Goal: Task Accomplishment & Management: Complete application form

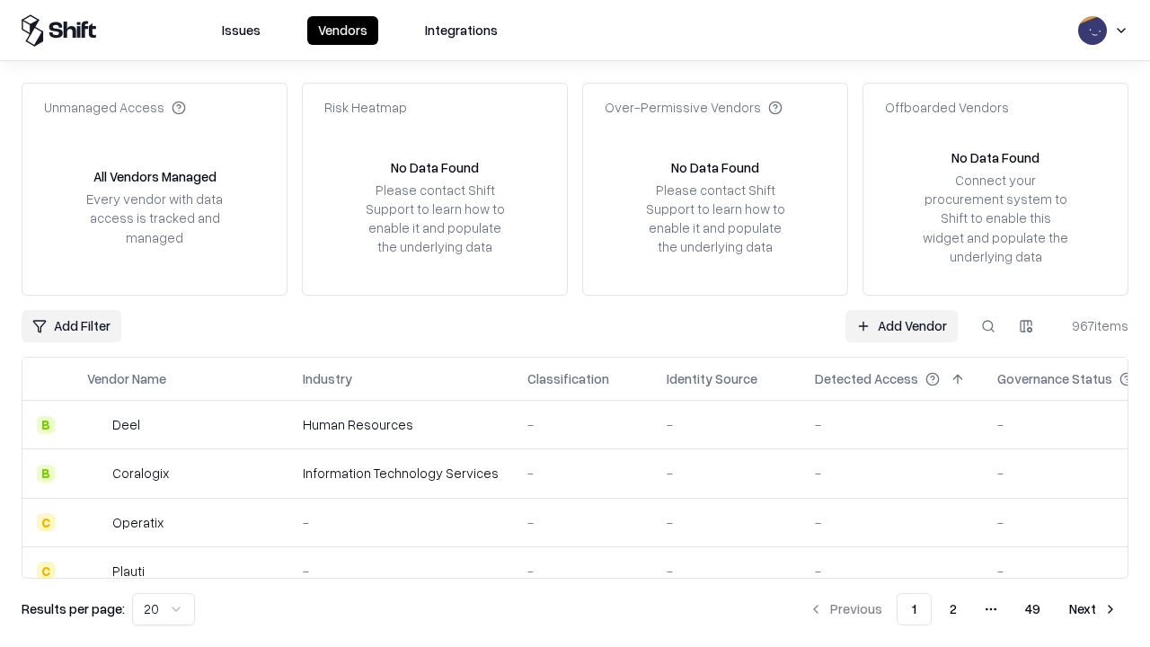
click at [901, 325] on link "Add Vendor" at bounding box center [901, 326] width 112 height 32
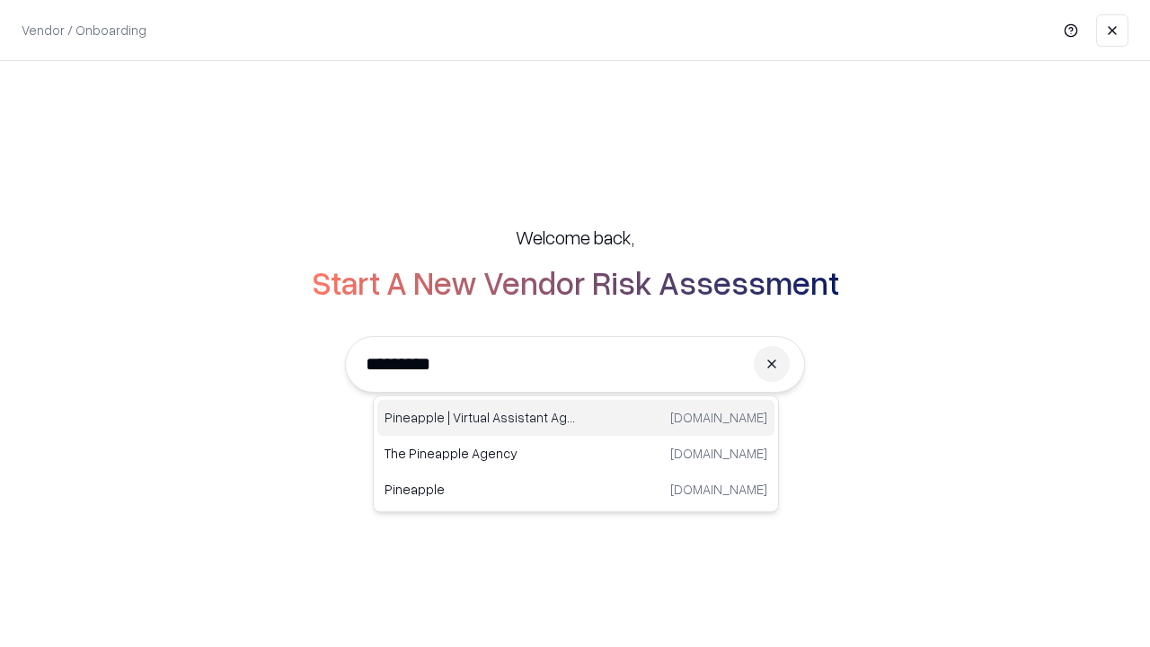
click at [576, 418] on div "Pineapple | Virtual Assistant Agency [DOMAIN_NAME]" at bounding box center [575, 418] width 397 height 36
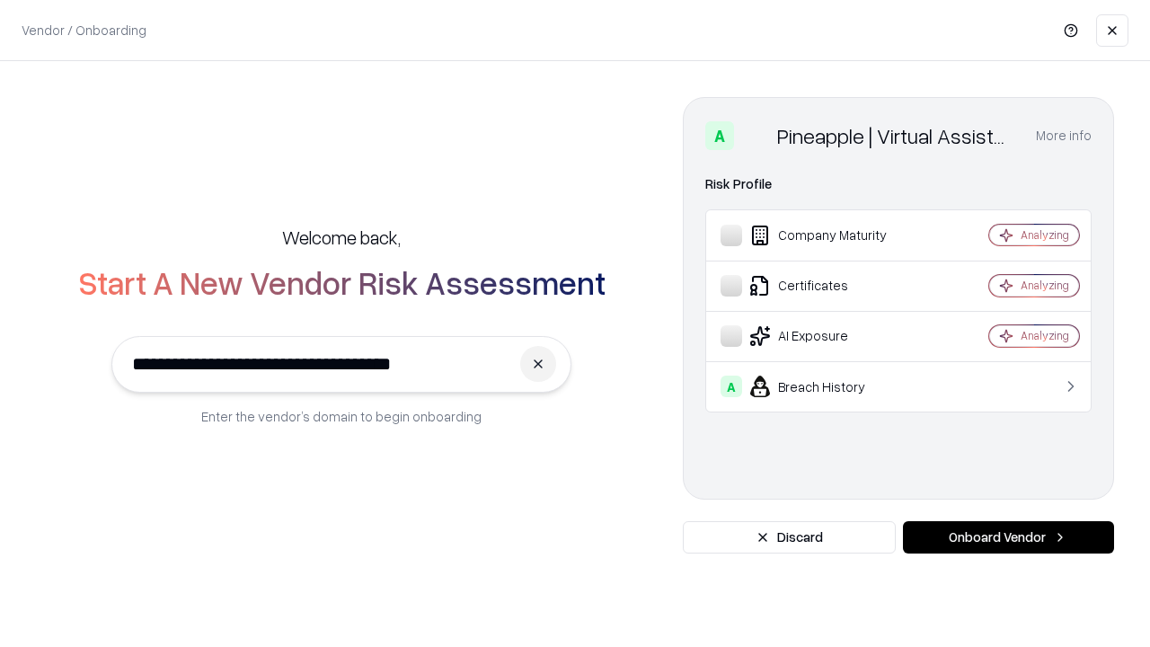
type input "**********"
click at [1008, 537] on button "Onboard Vendor" at bounding box center [1008, 537] width 211 height 32
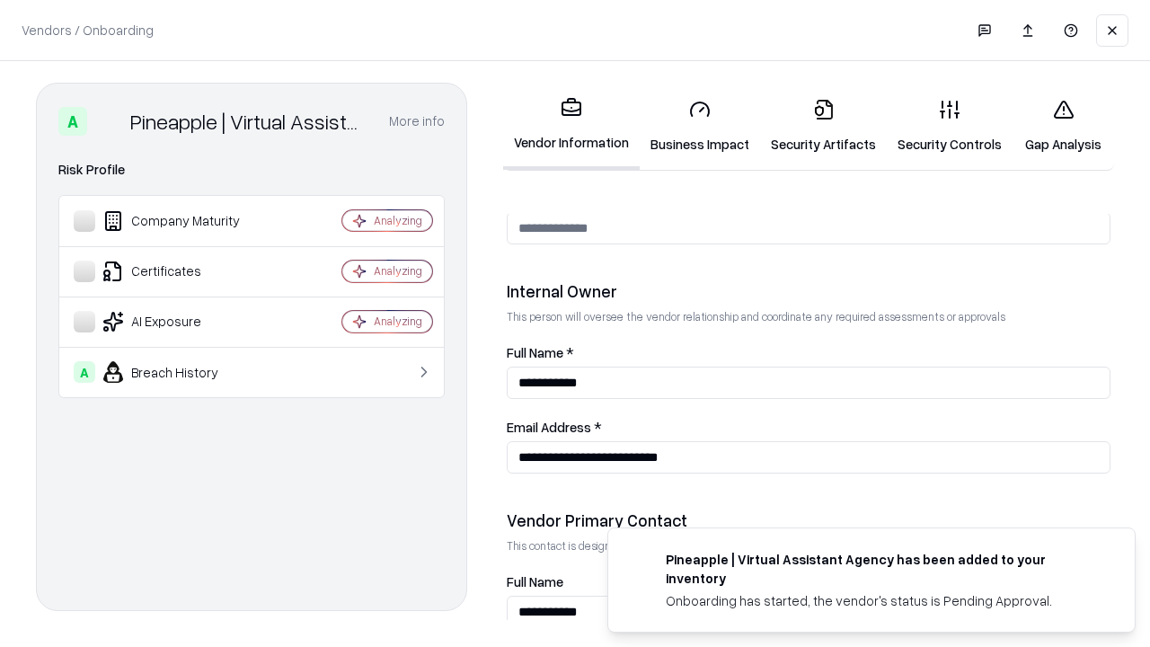
scroll to position [930, 0]
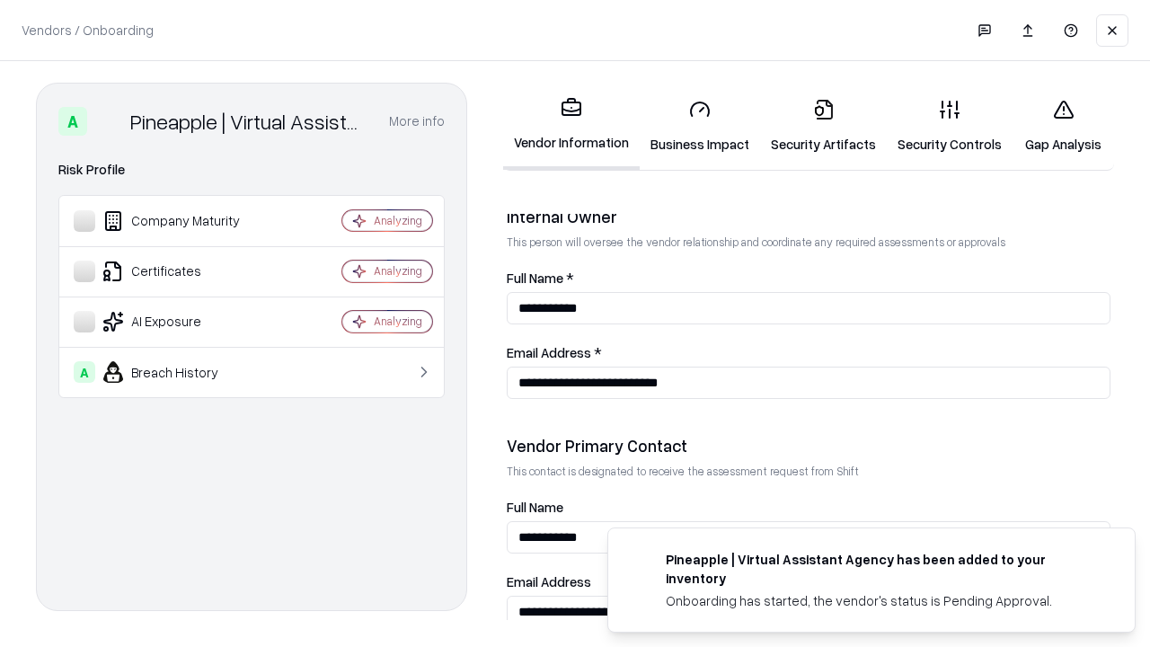
click at [700, 126] on link "Business Impact" at bounding box center [699, 126] width 120 height 84
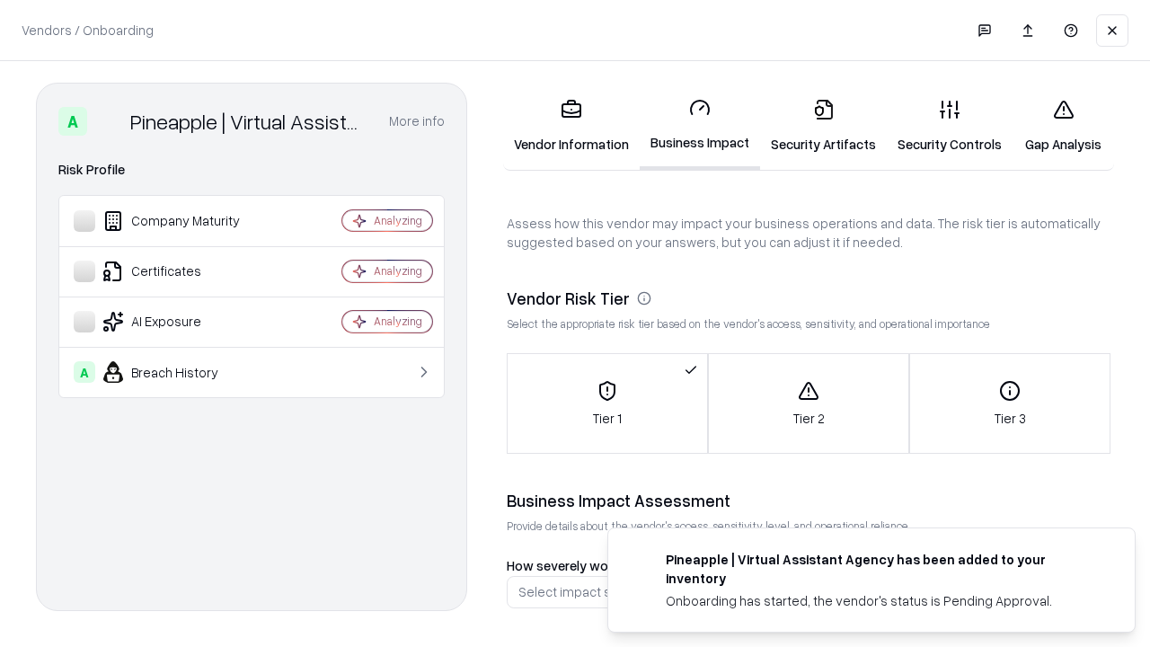
click at [823, 126] on link "Security Artifacts" at bounding box center [823, 126] width 127 height 84
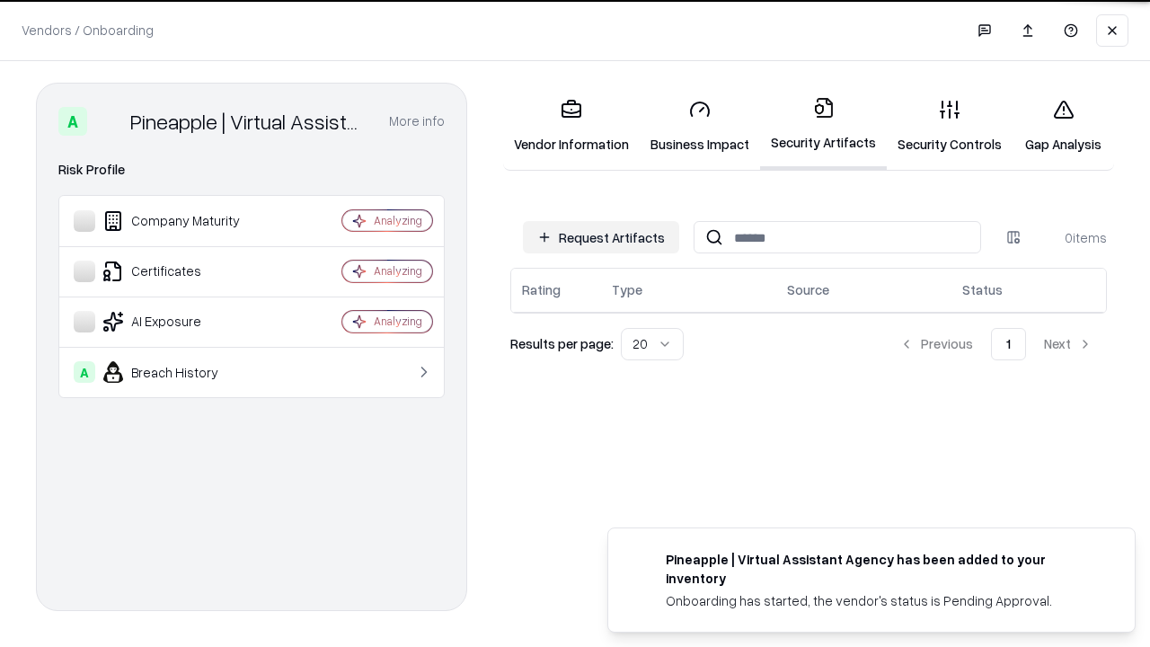
click at [601, 237] on button "Request Artifacts" at bounding box center [601, 237] width 156 height 32
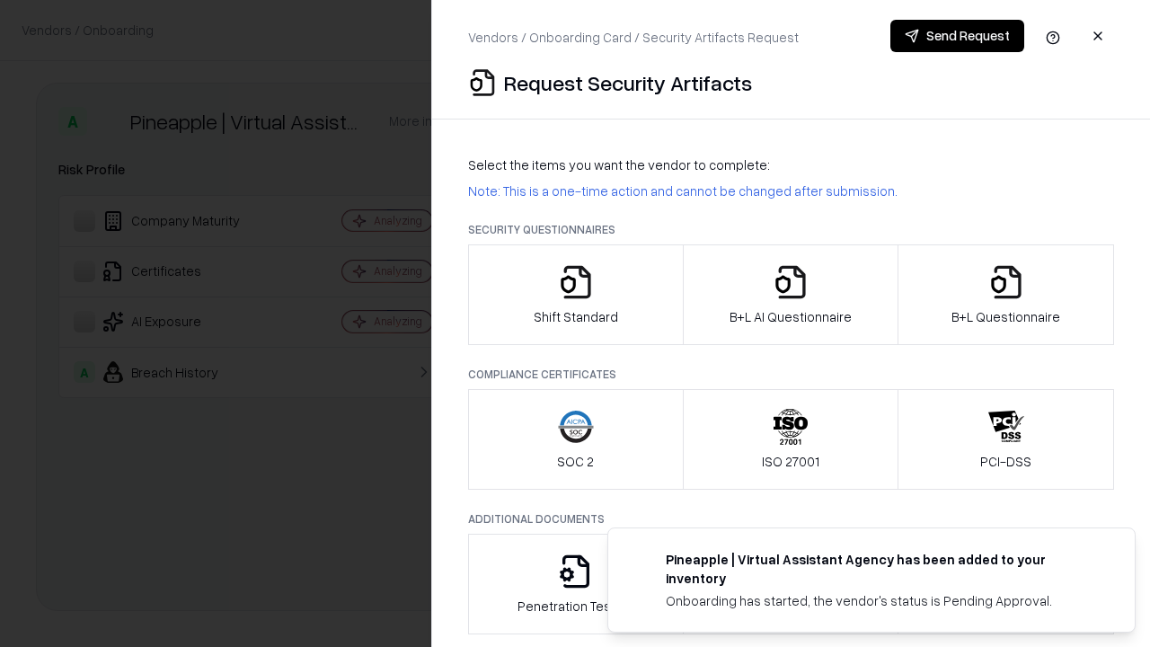
click at [575, 295] on icon "button" at bounding box center [576, 282] width 36 height 36
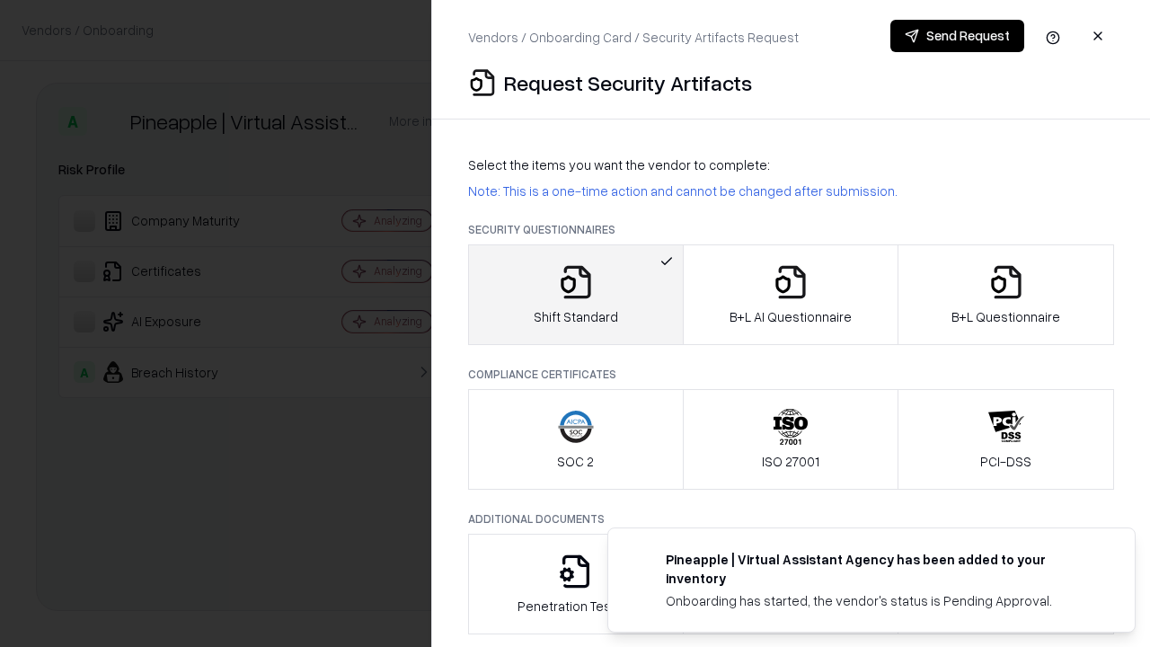
click at [956, 36] on button "Send Request" at bounding box center [957, 36] width 134 height 32
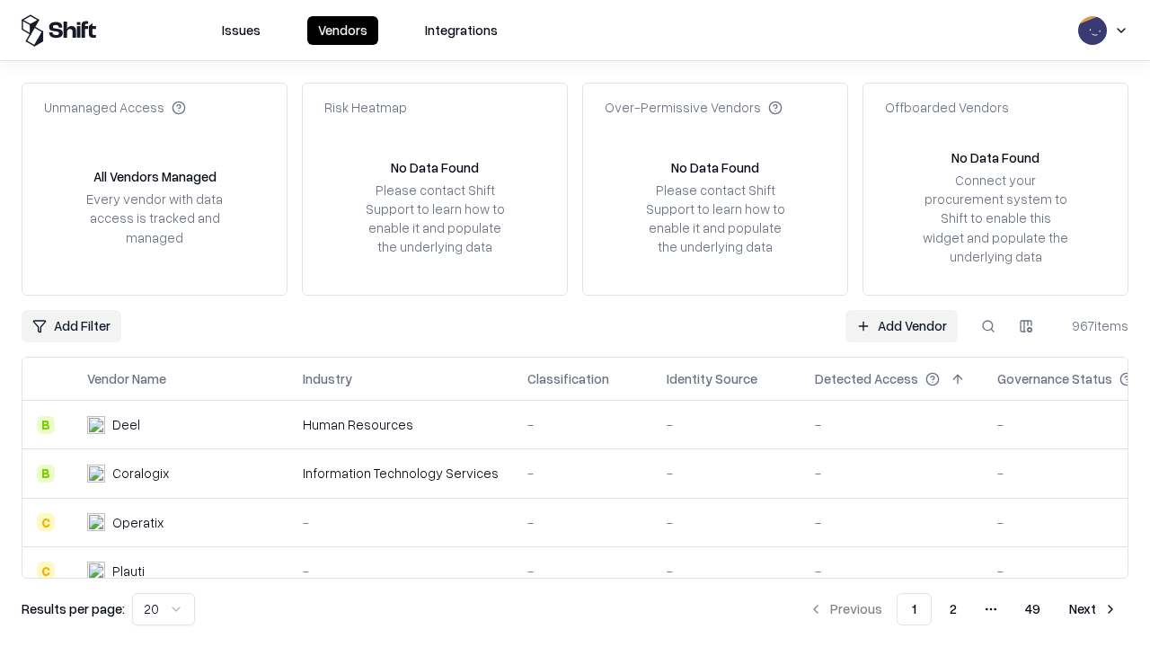
click at [988, 325] on button at bounding box center [988, 326] width 32 height 32
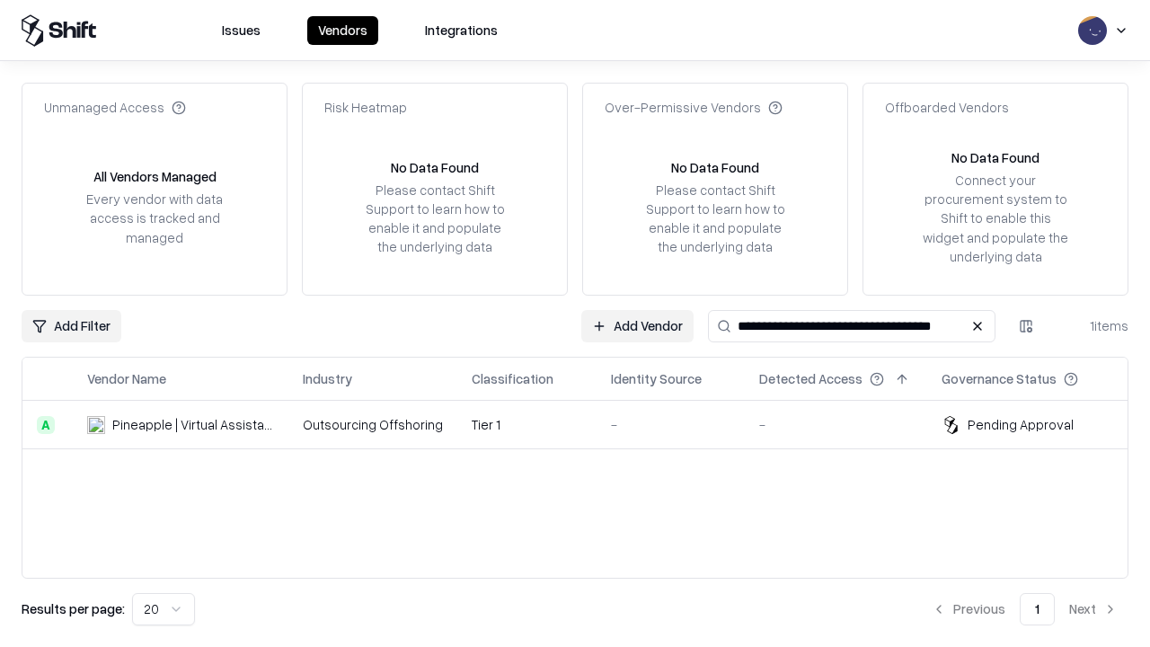
type input "**********"
click at [586, 424] on td "Tier 1" at bounding box center [526, 425] width 139 height 48
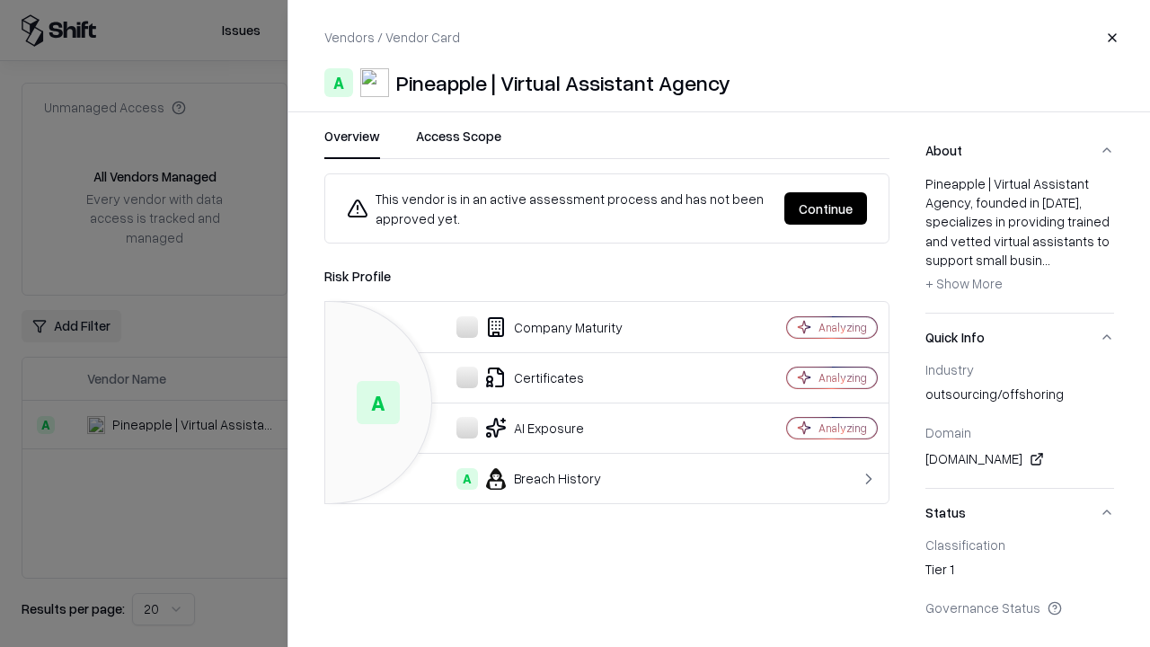
click at [825, 208] on button "Continue" at bounding box center [825, 208] width 83 height 32
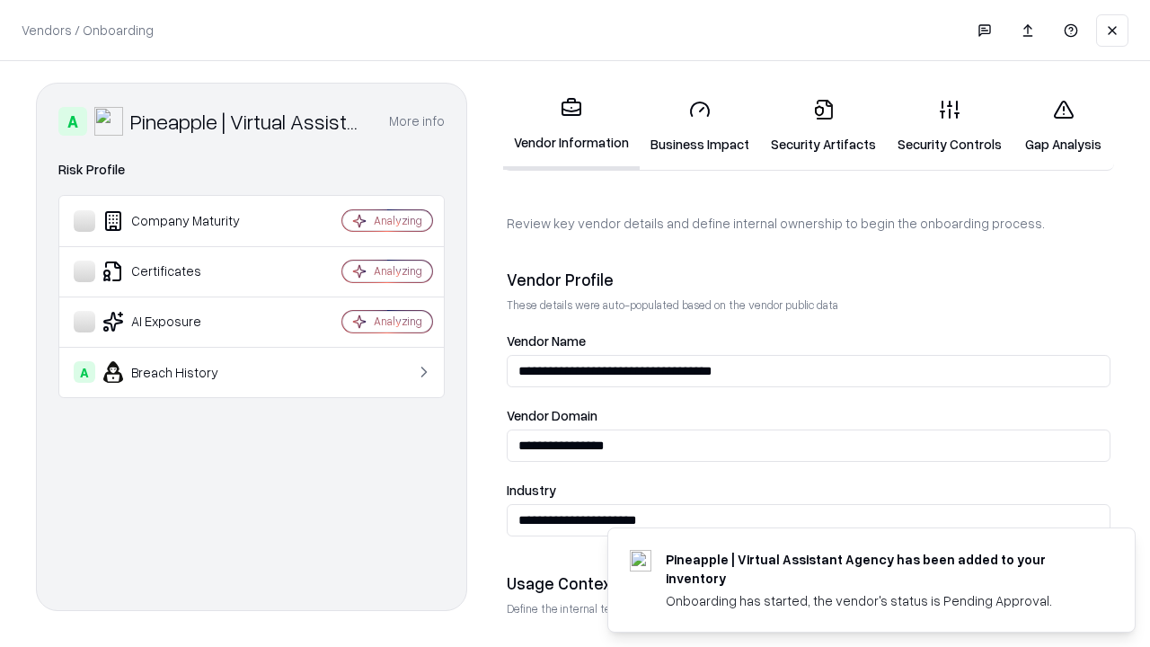
click at [823, 126] on link "Security Artifacts" at bounding box center [823, 126] width 127 height 84
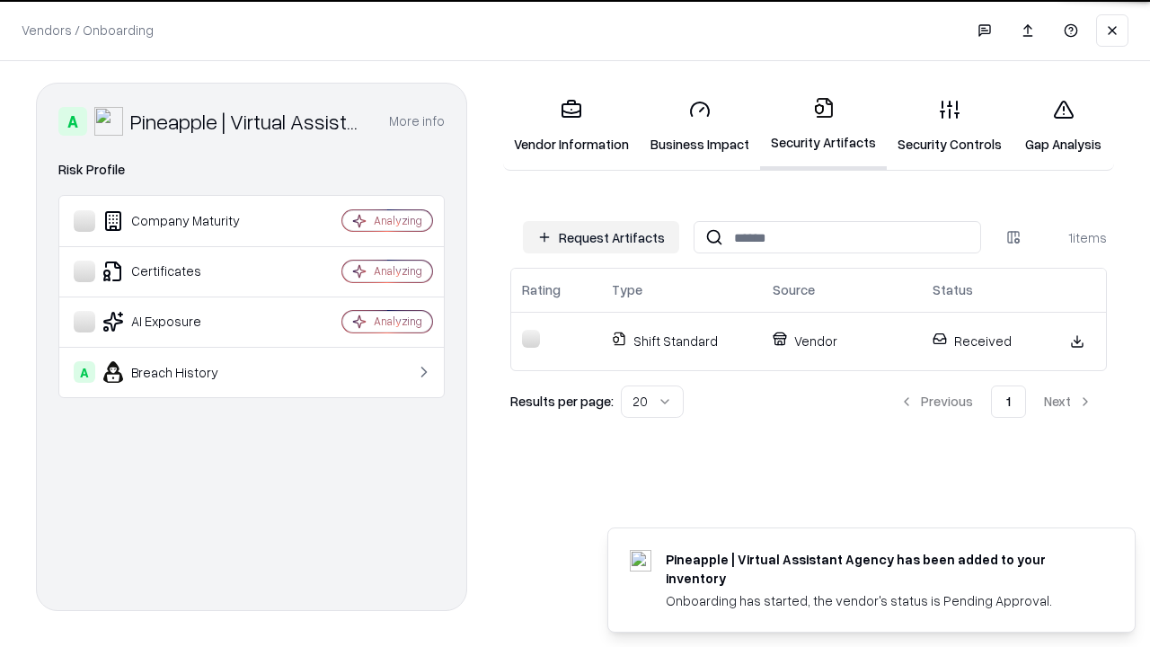
click at [1062, 126] on link "Gap Analysis" at bounding box center [1062, 126] width 101 height 84
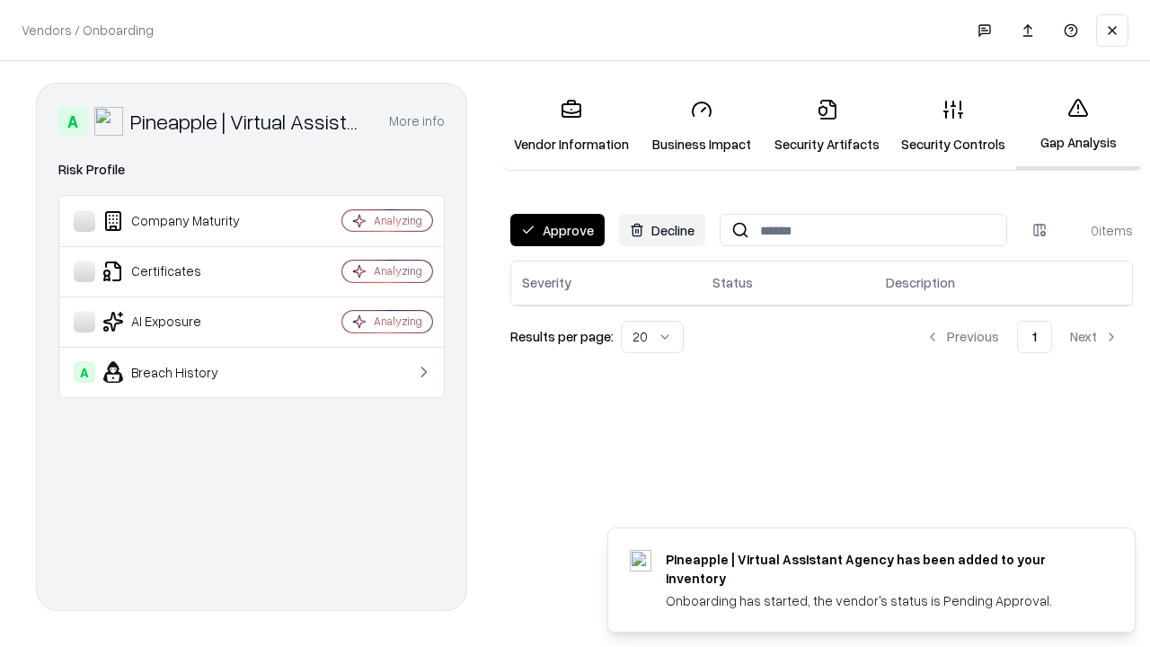
click at [557, 230] on button "Approve" at bounding box center [557, 230] width 94 height 32
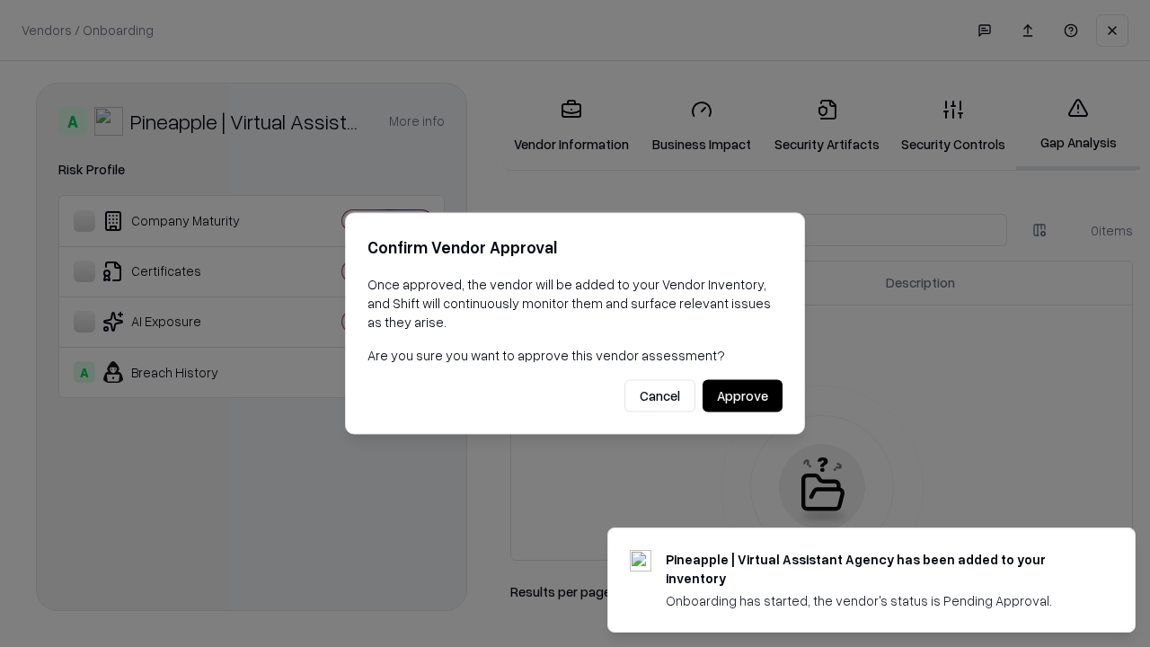
click at [742, 395] on button "Approve" at bounding box center [742, 396] width 80 height 32
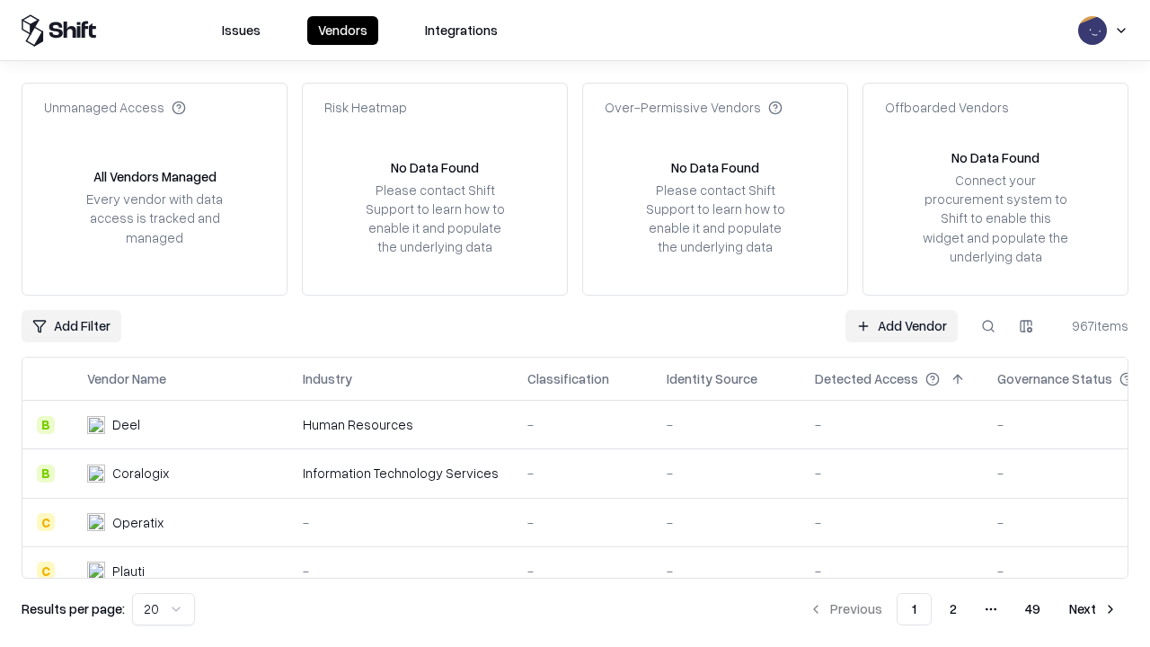
type input "**********"
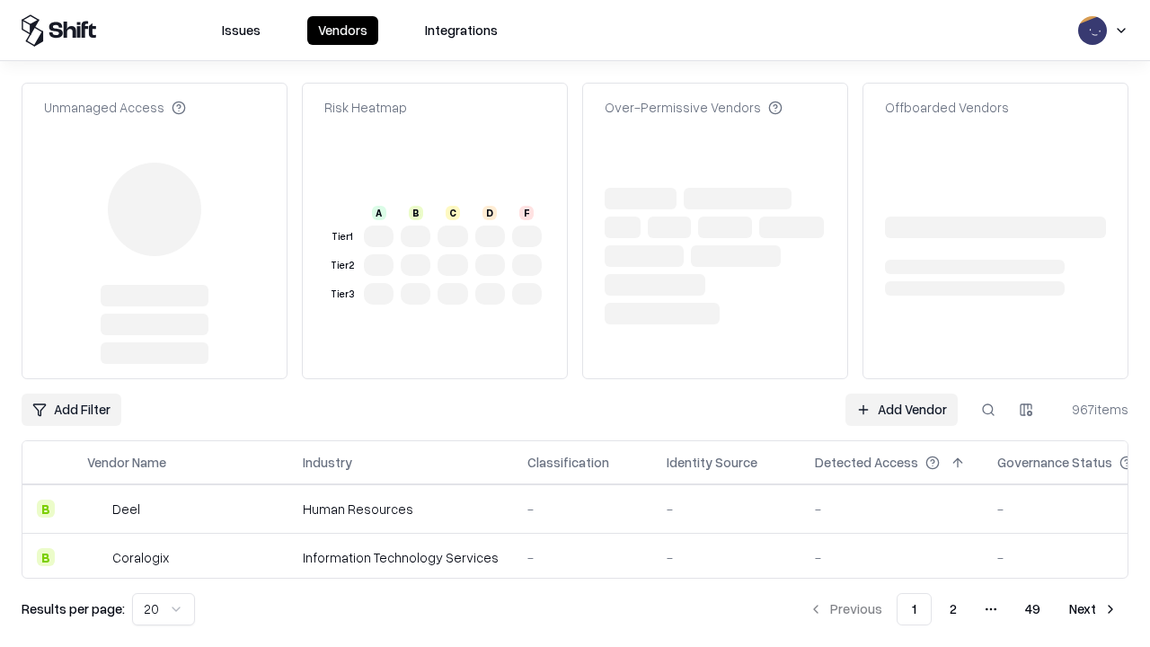
click at [901, 393] on link "Add Vendor" at bounding box center [901, 409] width 112 height 32
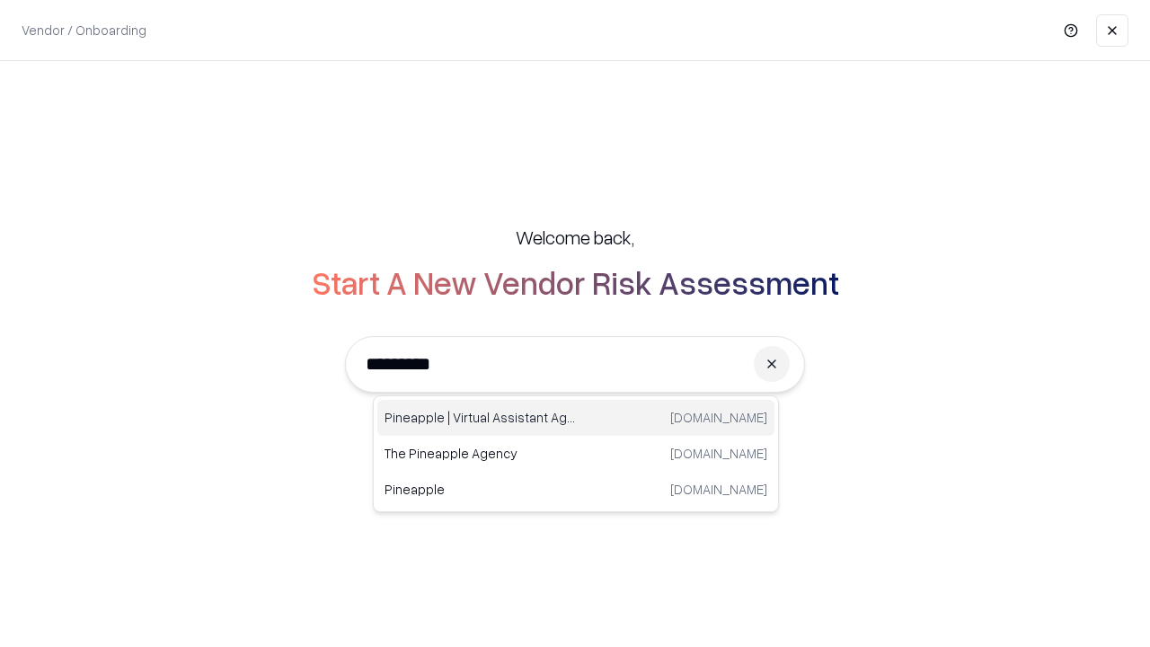
click at [576, 418] on div "Pineapple | Virtual Assistant Agency [DOMAIN_NAME]" at bounding box center [575, 418] width 397 height 36
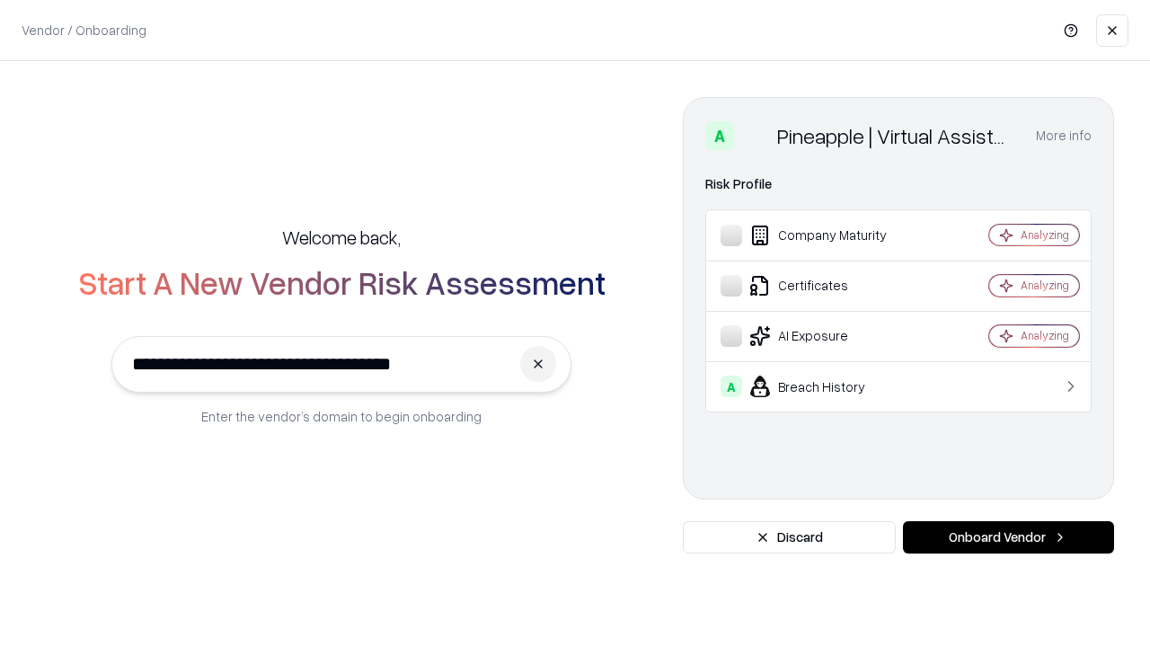
type input "**********"
click at [1008, 537] on button "Onboard Vendor" at bounding box center [1008, 537] width 211 height 32
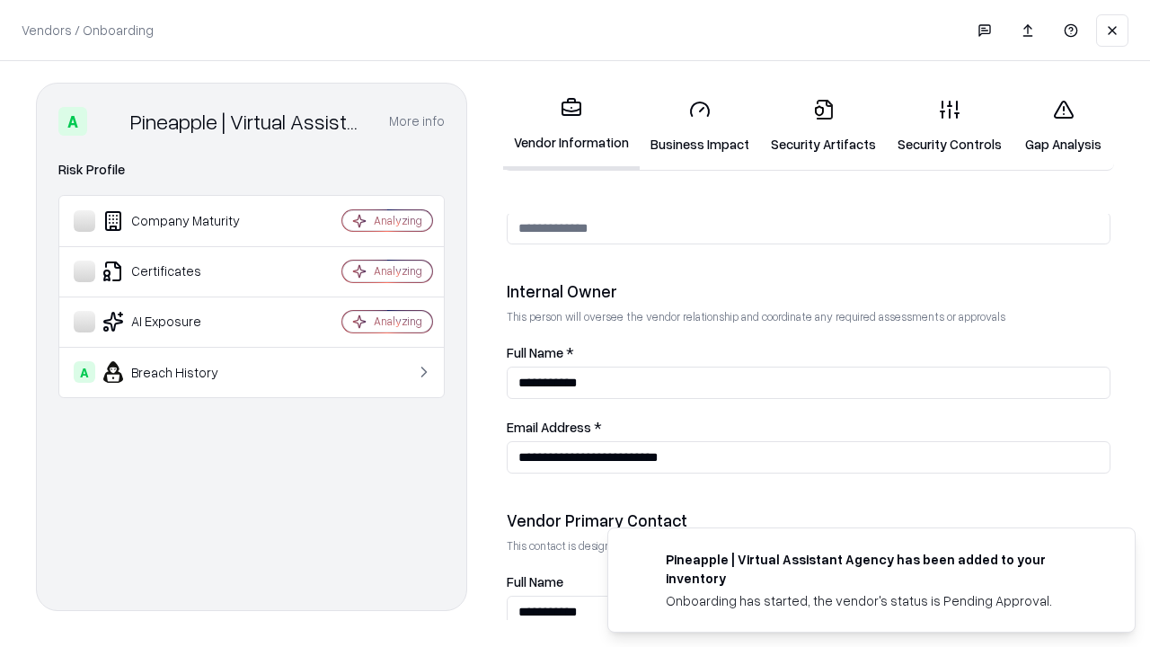
scroll to position [930, 0]
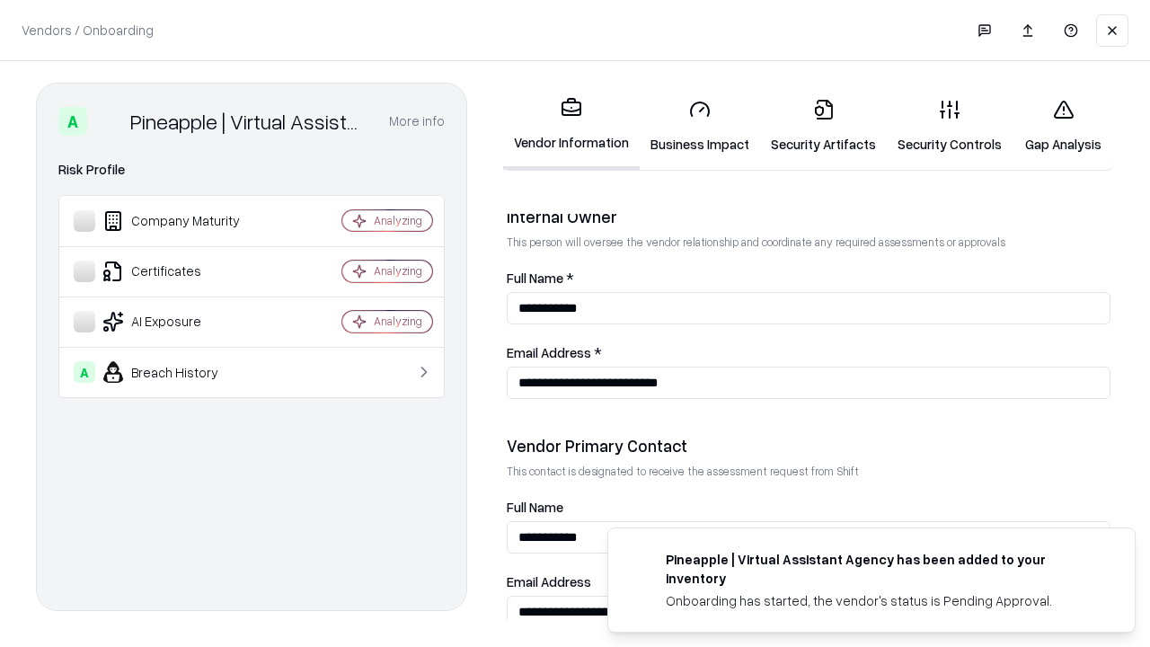
click at [1062, 126] on link "Gap Analysis" at bounding box center [1062, 126] width 101 height 84
